Goal: Task Accomplishment & Management: Manage account settings

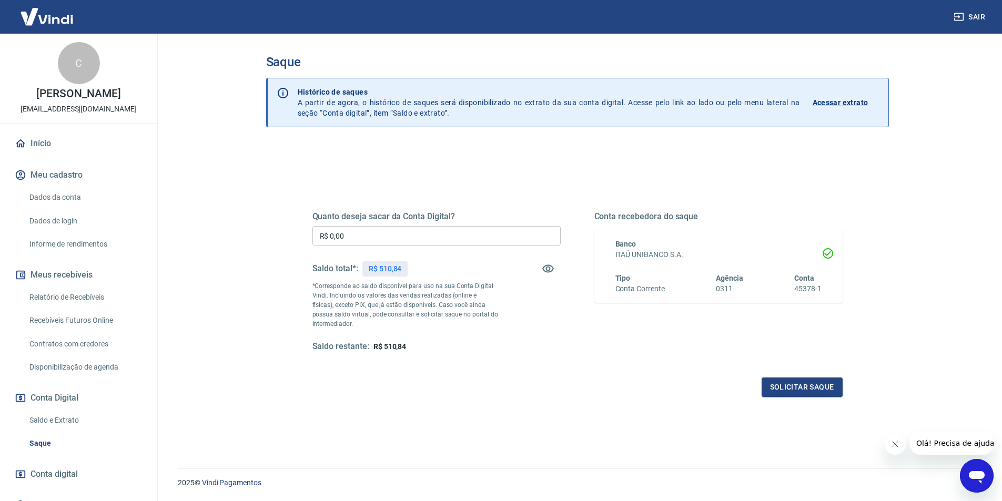
click at [402, 241] on input "R$ 0,00" at bounding box center [436, 235] width 248 height 19
type input "R$ 510,84"
click at [776, 387] on button "Solicitar saque" at bounding box center [802, 387] width 81 height 19
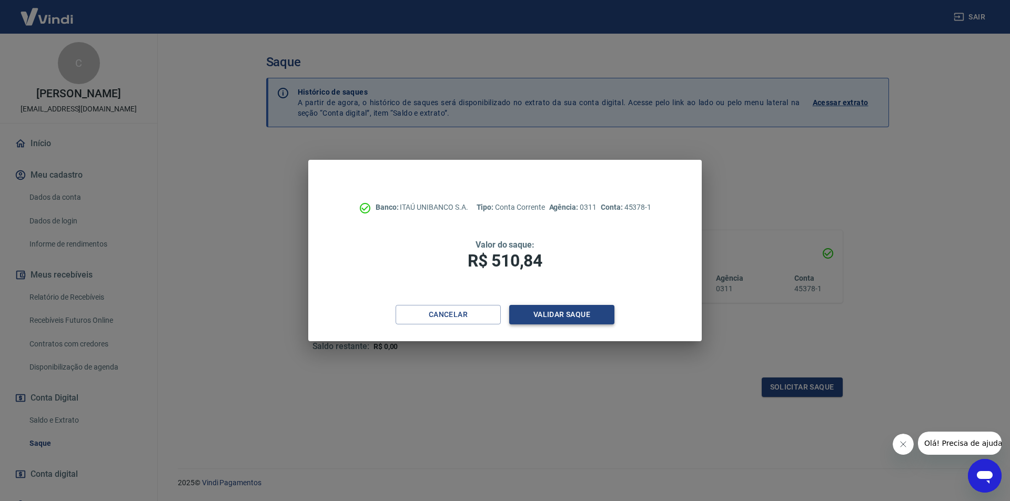
click at [551, 313] on button "Validar saque" at bounding box center [561, 314] width 105 height 19
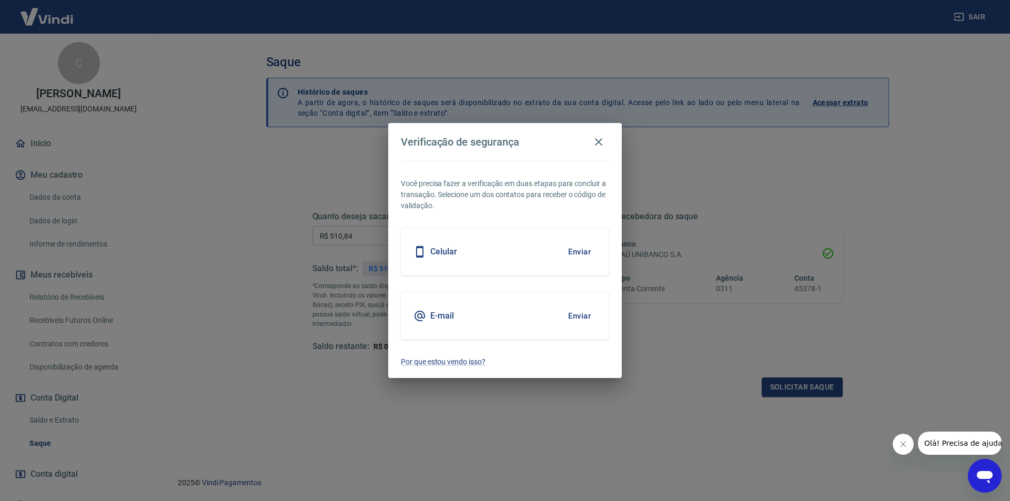
click at [567, 313] on button "Enviar" at bounding box center [579, 316] width 34 height 22
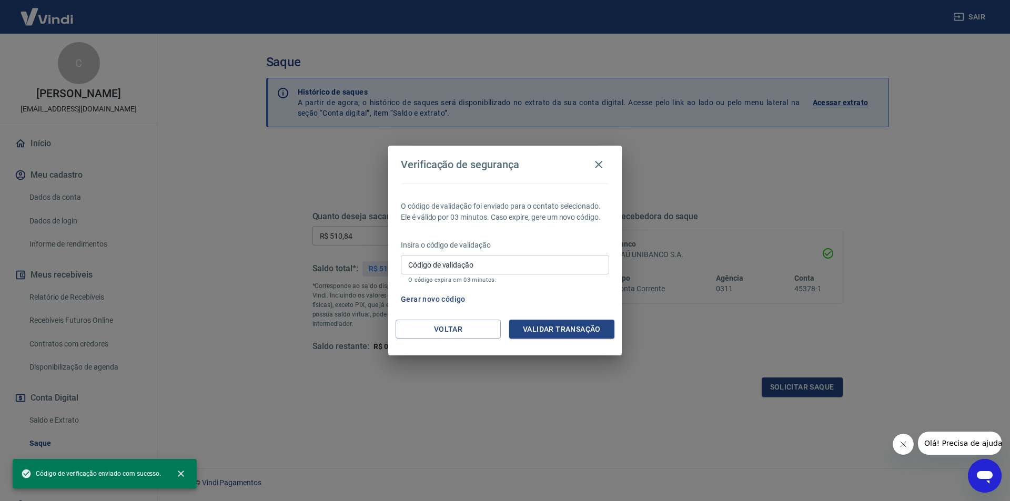
click at [515, 263] on input "Código de validação" at bounding box center [505, 264] width 208 height 19
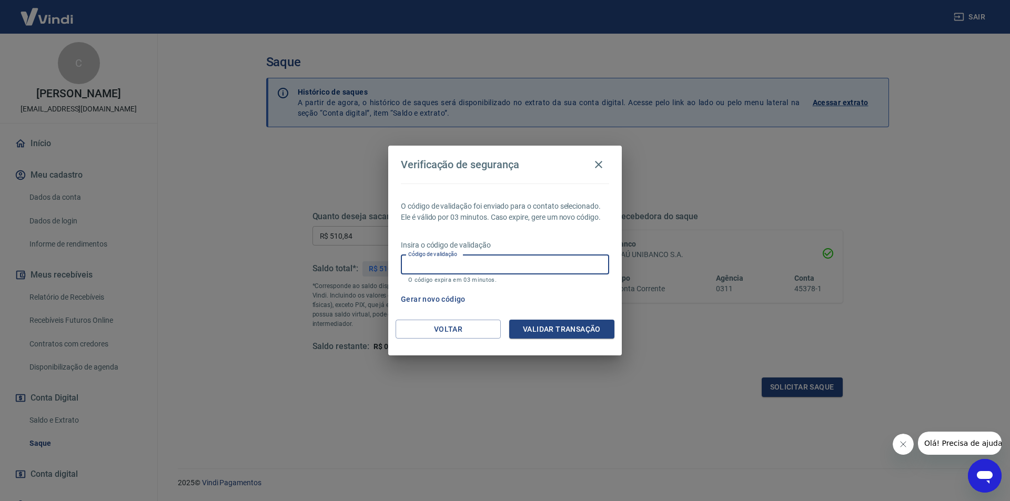
paste input "361742"
type input "361742"
click at [567, 336] on button "Validar transação" at bounding box center [561, 329] width 105 height 19
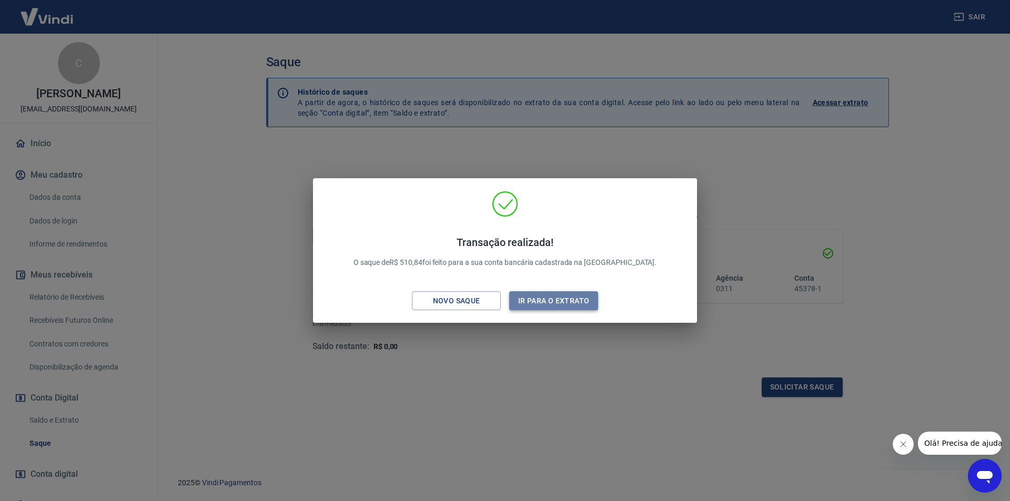
click at [576, 302] on button "Ir para o extrato" at bounding box center [553, 300] width 89 height 19
